Goal: Check status: Check status

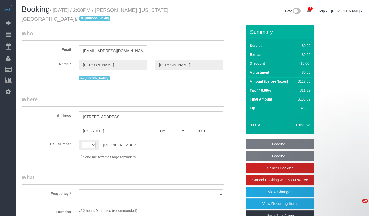
select select "NY"
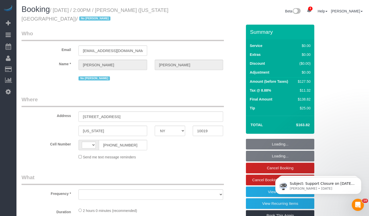
select select "1"
select select "number:89"
select select "number:90"
select select "number:15"
select select "number:5"
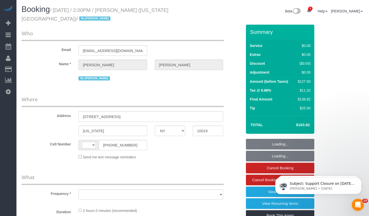
select select "number:21"
select select "string:[GEOGRAPHIC_DATA]"
select select "object:939"
select select "string:stripe-pm_1P9Ud94VGloSiKo7LegAGyiK"
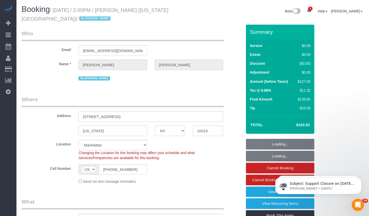
select select "spot1"
select select "object:1343"
select select "1"
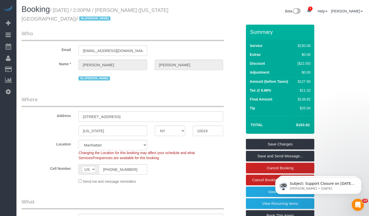
drag, startPoint x: 56, startPoint y: 13, endPoint x: 171, endPoint y: 8, distance: 115.3
click at [191, 7] on div "Booking / [DATE] / 2:00PM / [PERSON_NAME] ([US_STATE][GEOGRAPHIC_DATA]) / No [P…" at bounding box center [105, 15] width 175 height 20
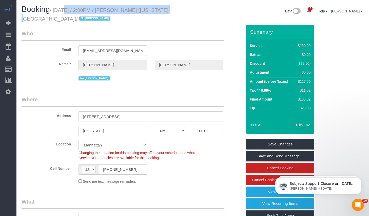
drag, startPoint x: 57, startPoint y: 9, endPoint x: 154, endPoint y: 10, distance: 97.0
click at [154, 10] on small "/ [DATE] / 2:00PM / [PERSON_NAME] ([US_STATE][GEOGRAPHIC_DATA]) / No [PERSON_NA…" at bounding box center [95, 14] width 147 height 14
copy small "[DATE] / 2:00PM / [PERSON_NAME]"
